Goal: Obtain resource: Obtain resource

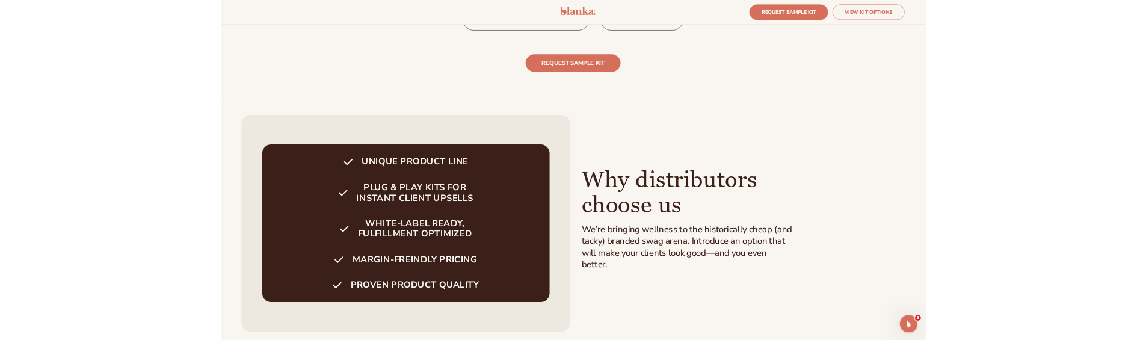
scroll to position [2227, 0]
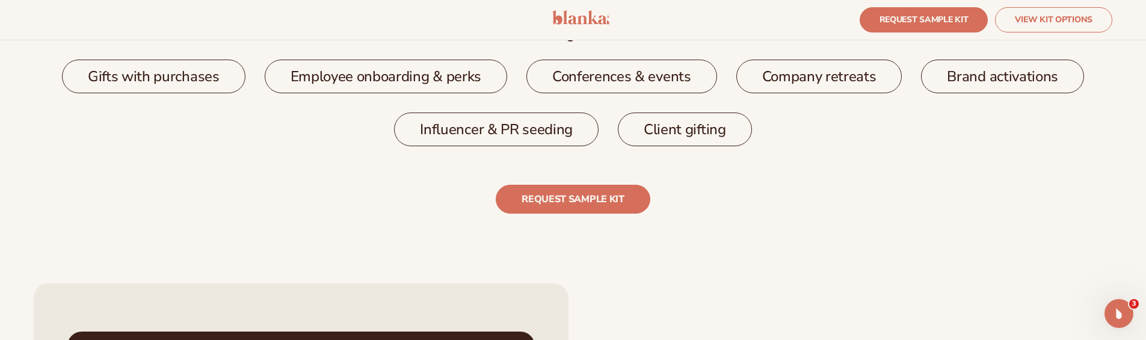
scroll to position [2227, 0]
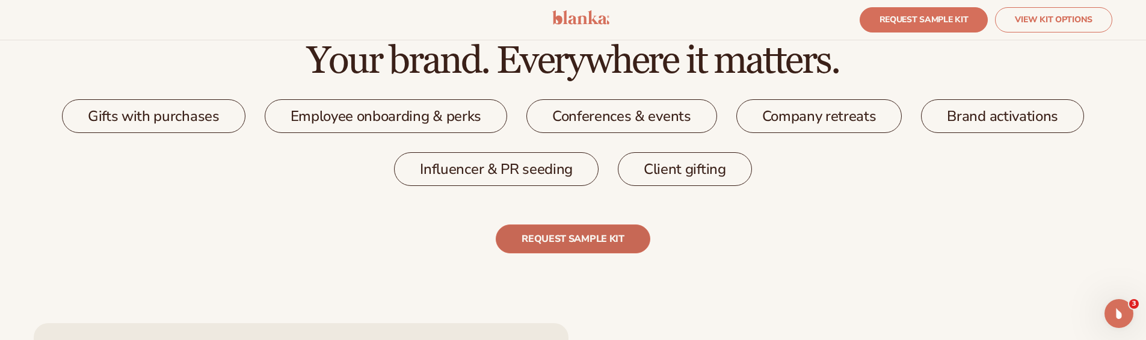
click at [598, 239] on link "REQUEST SAMPLE KIT" at bounding box center [573, 238] width 154 height 29
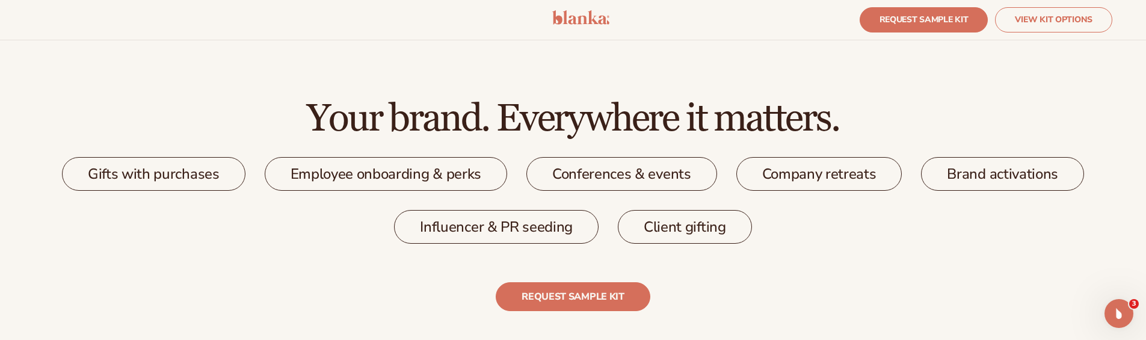
scroll to position [2188, 0]
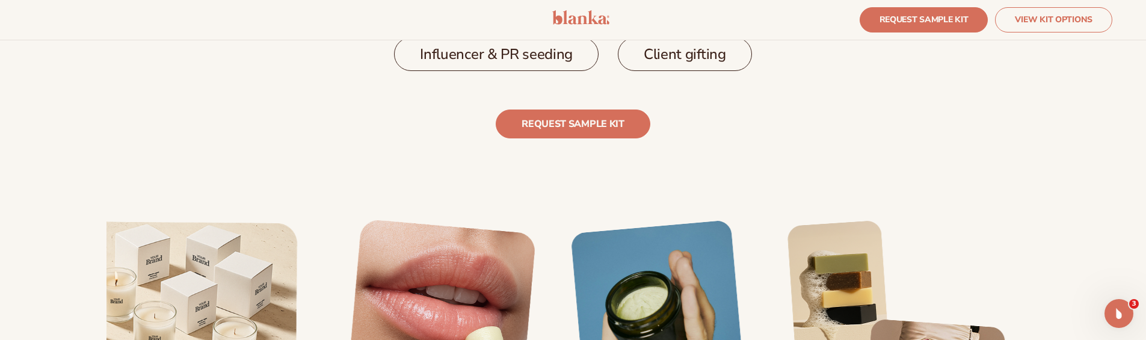
scroll to position [2162, 0]
